Goal: Transaction & Acquisition: Purchase product/service

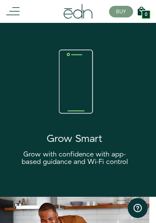
scroll to position [1232, 0]
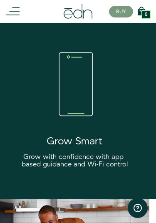
click at [13, 12] on line at bounding box center [14, 12] width 10 height 0
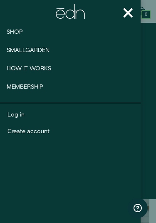
click at [13, 35] on span "Shop" at bounding box center [15, 32] width 16 height 8
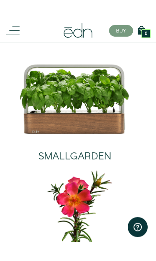
scroll to position [36, 0]
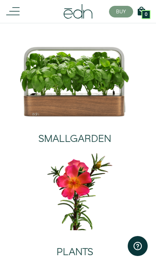
click at [39, 119] on div "SMALLGARDEN" at bounding box center [74, 130] width 73 height 27
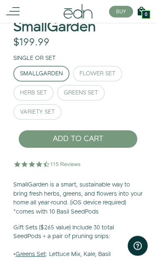
scroll to position [195, 0]
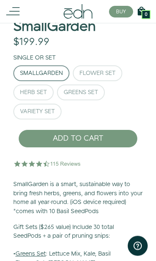
click at [22, 90] on div "Herb Set" at bounding box center [33, 93] width 27 height 6
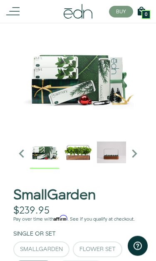
scroll to position [27, 0]
click at [135, 155] on icon "Next slide" at bounding box center [134, 153] width 17 height 17
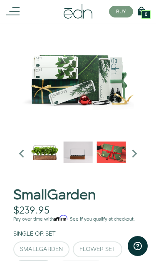
click at [132, 155] on icon "Next slide" at bounding box center [134, 153] width 17 height 17
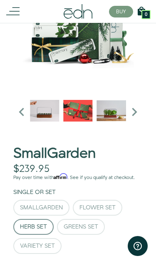
scroll to position [70, 0]
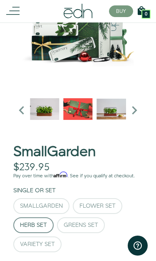
click at [27, 204] on div "SmallGarden" at bounding box center [41, 207] width 43 height 6
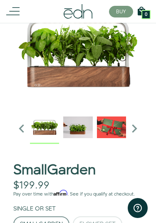
scroll to position [0, 0]
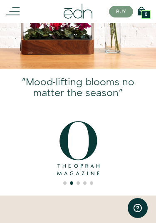
scroll to position [156, 0]
